Goal: Check status: Check status

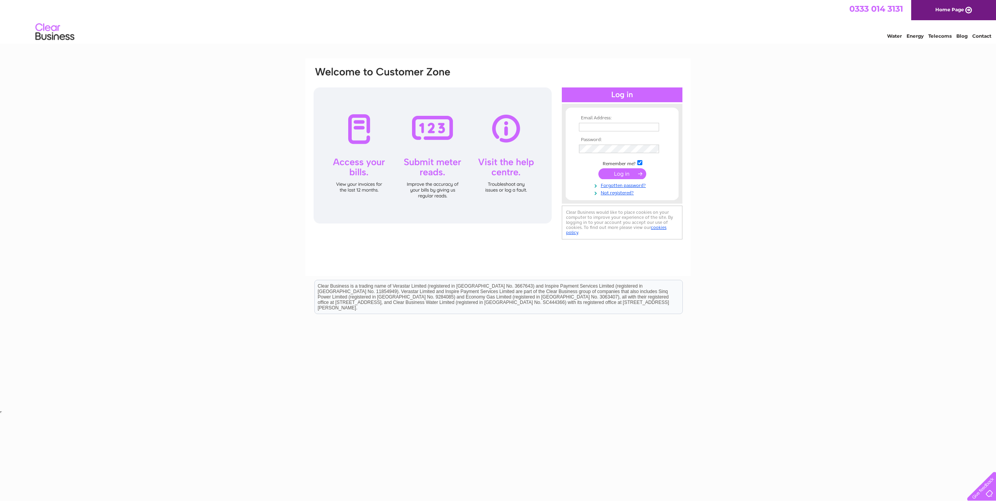
type input "[PERSON_NAME][EMAIL_ADDRESS][DOMAIN_NAME]"
click at [621, 174] on input "submit" at bounding box center [622, 173] width 48 height 11
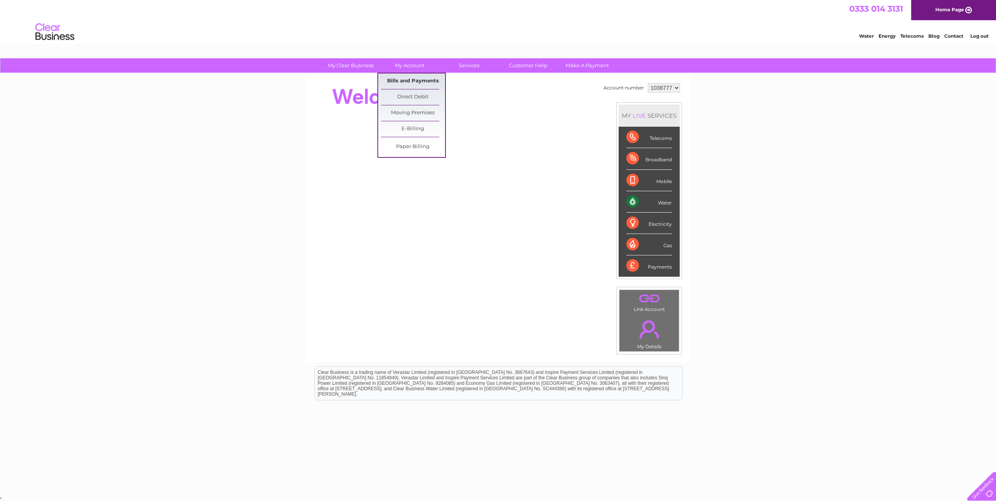
click at [400, 78] on link "Bills and Payments" at bounding box center [413, 82] width 64 height 16
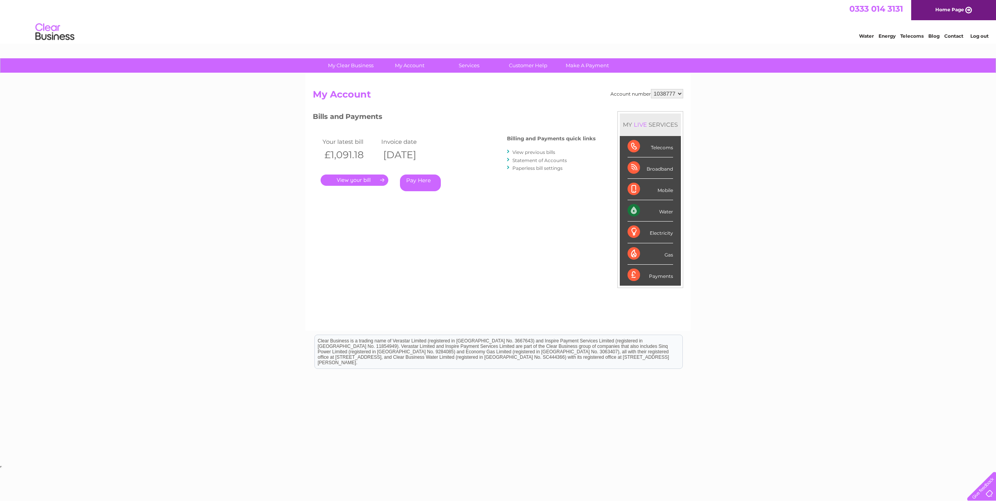
click at [345, 180] on link "." at bounding box center [355, 180] width 68 height 11
